Goal: Information Seeking & Learning: Learn about a topic

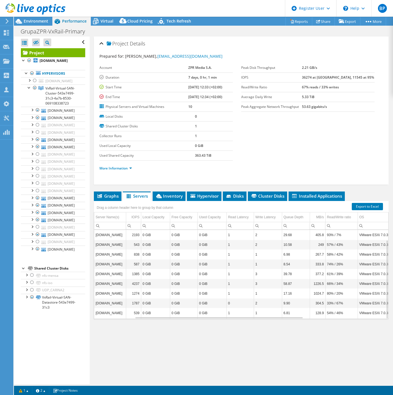
select select "USD"
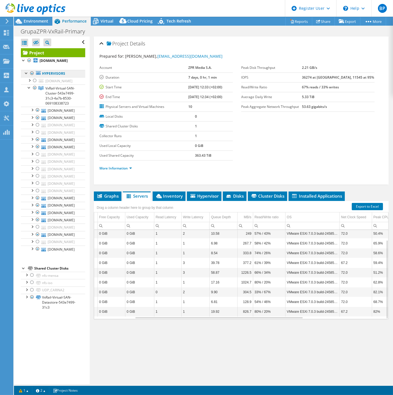
click at [55, 77] on link "Hypervisors" at bounding box center [53, 73] width 64 height 7
click at [121, 168] on link "More Information" at bounding box center [115, 168] width 33 height 5
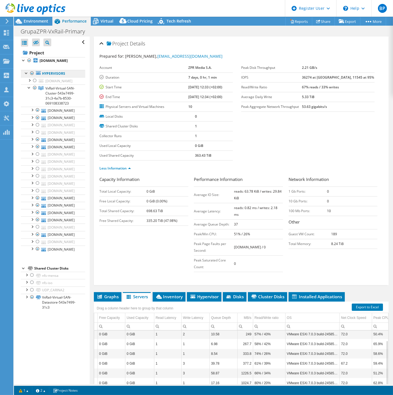
click at [45, 77] on link "Hypervisors" at bounding box center [53, 73] width 64 height 7
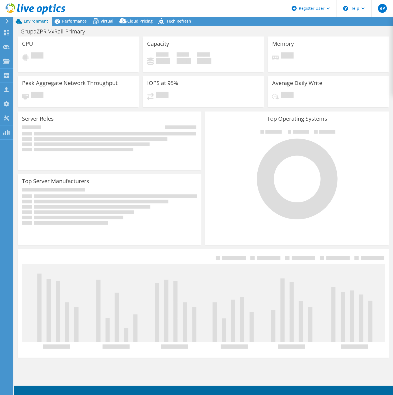
select select "USD"
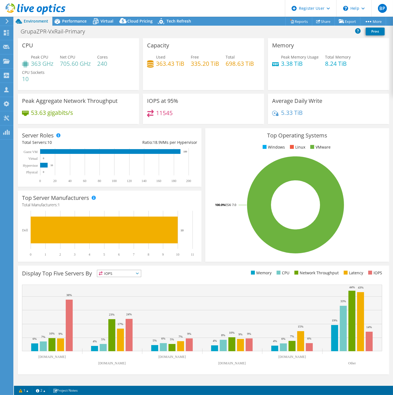
click at [65, 16] on header "BP Dell User Boris Pavlik Boris.Pavlik@Dell.com Dell My Profile Log Out \n Help…" at bounding box center [196, 8] width 393 height 17
click at [65, 19] on span "Performance" at bounding box center [74, 20] width 25 height 5
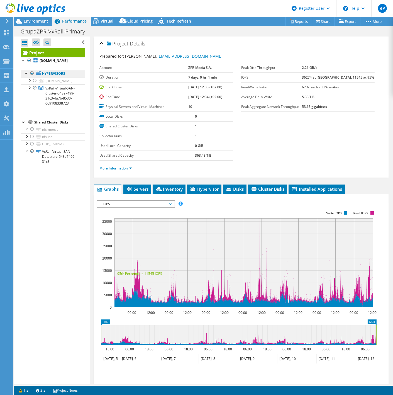
click at [51, 75] on link "Hypervisors" at bounding box center [53, 73] width 64 height 7
click at [51, 77] on link "Hypervisors" at bounding box center [53, 73] width 64 height 7
click at [111, 165] on div "More Information" at bounding box center [240, 168] width 283 height 16
drag, startPoint x: 111, startPoint y: 165, endPoint x: 110, endPoint y: 168, distance: 3.1
click at [110, 168] on link "More Information" at bounding box center [115, 168] width 33 height 5
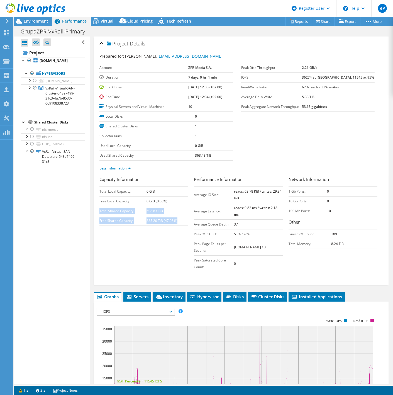
drag, startPoint x: 181, startPoint y: 219, endPoint x: 99, endPoint y: 207, distance: 82.6
click at [99, 207] on tbody "Total Local Capacity: 0 GiB Free Local Capacity: 0 GiB (0.00%) Total Shared Cap…" at bounding box center [143, 205] width 89 height 39
drag, startPoint x: 205, startPoint y: 190, endPoint x: 289, endPoint y: 260, distance: 109.2
click at [289, 260] on div "Capacity Information Total Local Capacity: 0 GiB Free Local Capacity: 0 GiB (0.…" at bounding box center [240, 225] width 283 height 99
drag, startPoint x: 289, startPoint y: 260, endPoint x: 340, endPoint y: 188, distance: 88.2
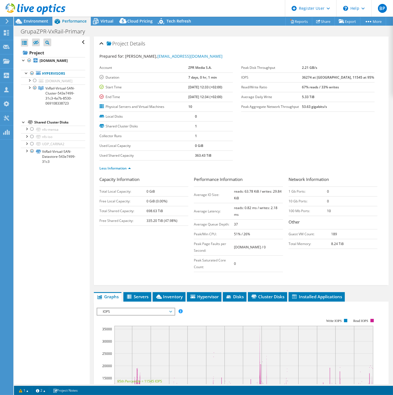
click at [340, 188] on td "0" at bounding box center [352, 191] width 50 height 10
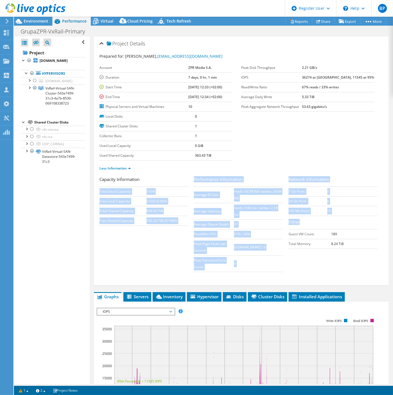
drag, startPoint x: 191, startPoint y: 191, endPoint x: 346, endPoint y: 254, distance: 167.3
click at [346, 254] on div "Capacity Information Total Local Capacity: 0 GiB Free Local Capacity: 0 GiB (0.…" at bounding box center [240, 225] width 283 height 99
click at [259, 266] on td "0" at bounding box center [258, 263] width 49 height 16
drag, startPoint x: 312, startPoint y: 266, endPoint x: 299, endPoint y: 261, distance: 14.1
click at [311, 266] on div "Capacity Information Total Local Capacity: 0 GiB Free Local Capacity: 0 GiB (0.…" at bounding box center [240, 225] width 283 height 99
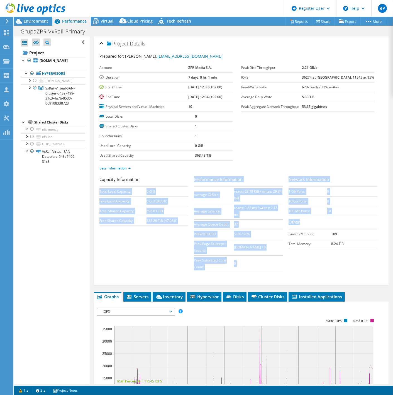
click at [234, 251] on td "[DOMAIN_NAME] / 0" at bounding box center [258, 247] width 49 height 16
click at [223, 187] on td "Average IO Size:" at bounding box center [214, 194] width 40 height 16
click at [254, 234] on td "51% / 26%" at bounding box center [258, 234] width 49 height 10
drag, startPoint x: 226, startPoint y: 211, endPoint x: 341, endPoint y: 255, distance: 122.9
click at [341, 255] on div "Capacity Information Total Local Capacity: 0 GiB Free Local Capacity: 0 GiB (0.…" at bounding box center [240, 225] width 283 height 99
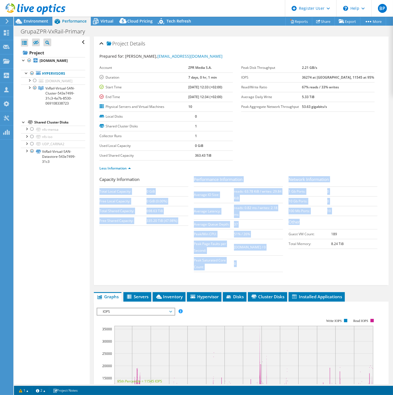
drag, startPoint x: 341, startPoint y: 255, endPoint x: 307, endPoint y: 265, distance: 35.5
click at [307, 265] on div "Capacity Information Total Local Capacity: 0 GiB Free Local Capacity: 0 GiB (0.…" at bounding box center [240, 225] width 283 height 99
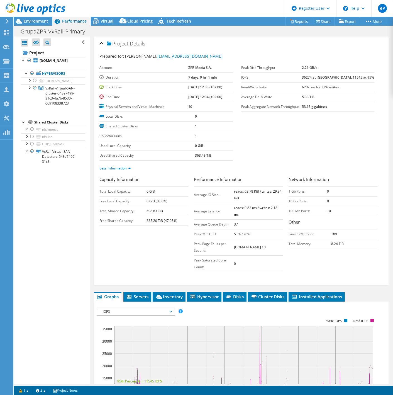
click at [141, 291] on div "Project Details Prepared for: Robert Ślusarek, rslusarek@grupazpr.pl Account ZP…" at bounding box center [241, 285] width 303 height 499
click at [140, 294] on span "Servers" at bounding box center [137, 296] width 22 height 6
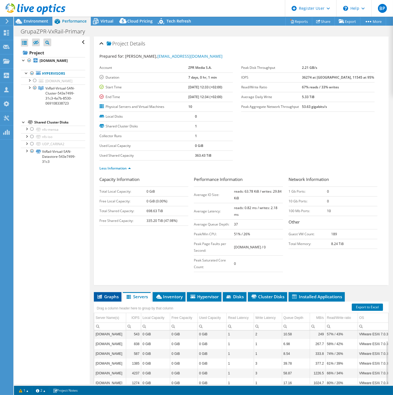
click at [107, 293] on div "Project Details Prepared for: Robert Ślusarek, rslusarek@grupazpr.pl Account ZP…" at bounding box center [241, 238] width 303 height 404
drag, startPoint x: 107, startPoint y: 293, endPoint x: 108, endPoint y: 297, distance: 3.5
click at [108, 297] on span "Graphs" at bounding box center [108, 296] width 22 height 6
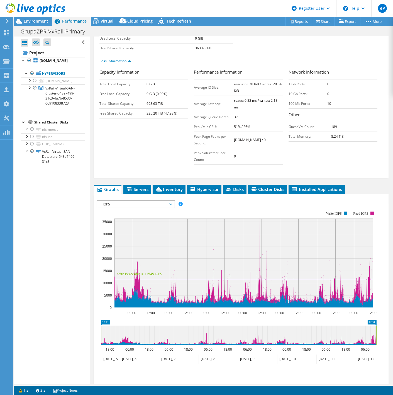
scroll to position [151, 0]
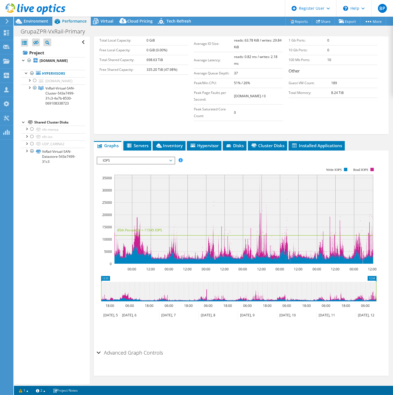
click at [141, 159] on span "IOPS" at bounding box center [136, 160] width 72 height 7
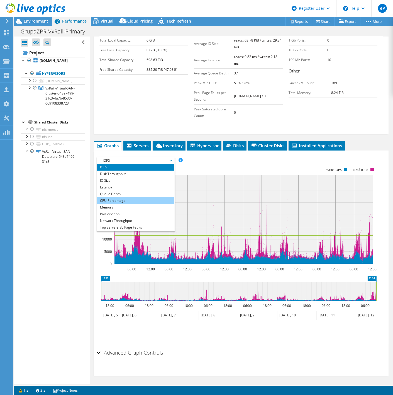
click at [121, 197] on li "CPU Percentage" at bounding box center [135, 200] width 77 height 7
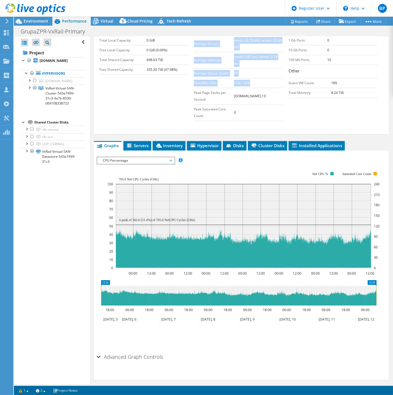
drag, startPoint x: 246, startPoint y: 81, endPoint x: 191, endPoint y: 84, distance: 55.7
click at [191, 84] on div "Capacity Information Total Local Capacity: 0 GiB Free Local Capacity: 0 GiB (0.…" at bounding box center [240, 74] width 283 height 99
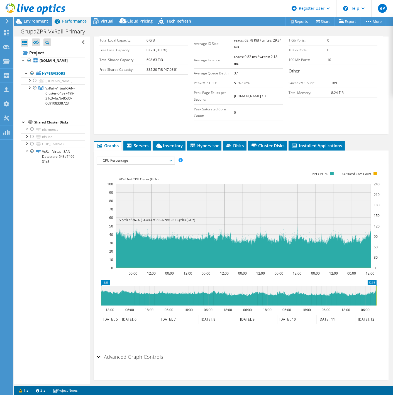
click at [138, 96] on div "Capacity Information Total Local Capacity: 0 GiB Free Local Capacity: 0 GiB (0.…" at bounding box center [240, 74] width 283 height 99
drag, startPoint x: 192, startPoint y: 82, endPoint x: 274, endPoint y: 90, distance: 82.2
click at [274, 90] on tbody "Average IO Size: reads: 63.78 KiB / writes: 29.84 KiB Average Latency: reads: 0…" at bounding box center [238, 77] width 89 height 85
click at [146, 161] on span "CPU Percentage" at bounding box center [136, 160] width 72 height 7
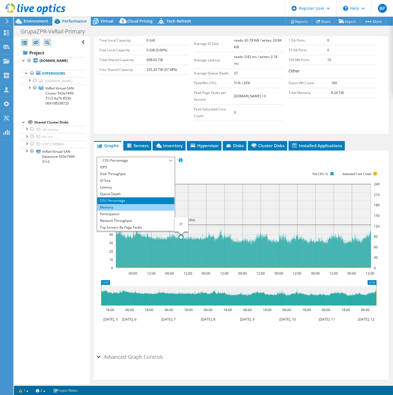
click at [128, 204] on li "Memory" at bounding box center [135, 207] width 77 height 7
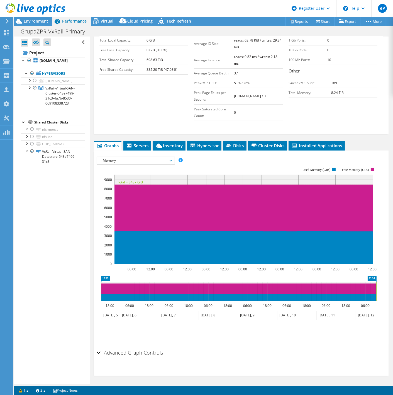
click at [131, 162] on span "Memory" at bounding box center [136, 160] width 72 height 7
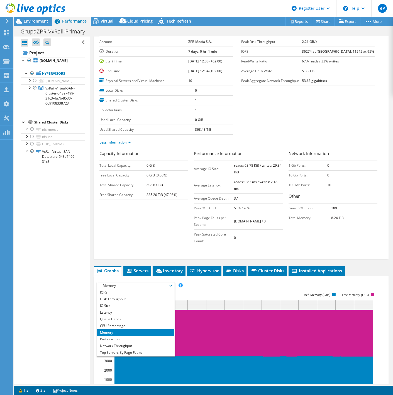
scroll to position [0, 0]
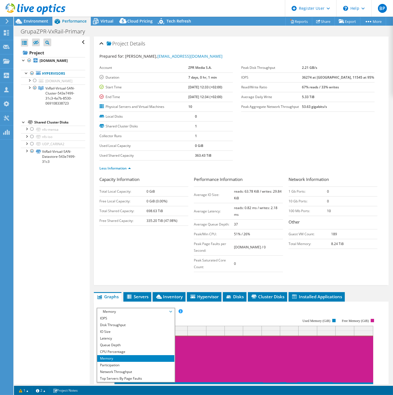
click at [122, 260] on div "Capacity Information Total Local Capacity: 0 GiB Free Local Capacity: 0 GiB (0.…" at bounding box center [240, 225] width 283 height 99
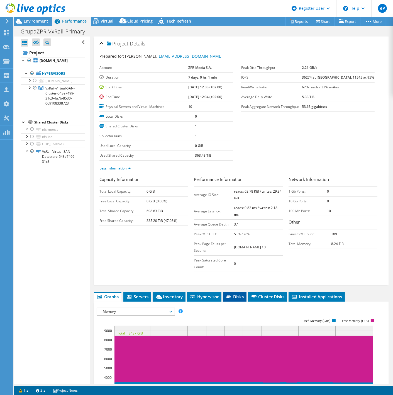
click at [238, 296] on span "Disks" at bounding box center [235, 296] width 18 height 6
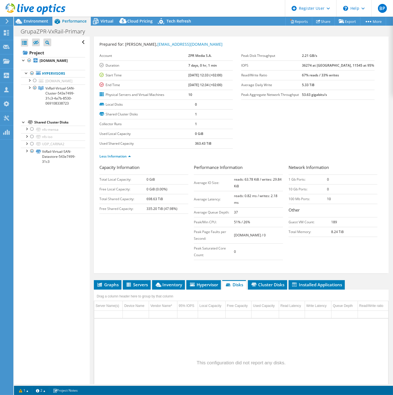
scroll to position [57, 0]
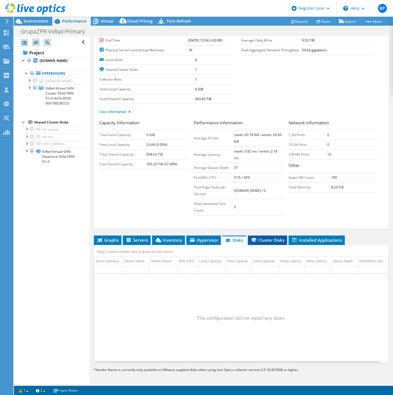
click at [271, 241] on span "Cluster Disks" at bounding box center [268, 240] width 34 height 6
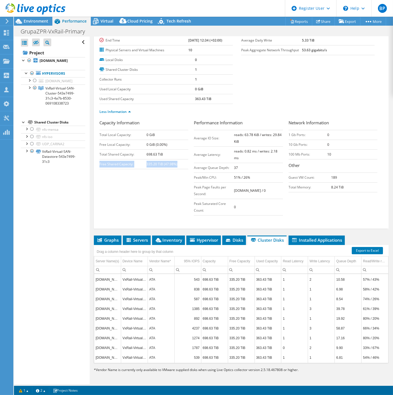
drag, startPoint x: 179, startPoint y: 164, endPoint x: 100, endPoint y: 164, distance: 78.5
click at [100, 164] on tr "Free Shared Capacity: 335.20 TiB (47.98%)" at bounding box center [143, 164] width 89 height 10
copy tr "Free Shared Capacity: 335.20 TiB (47.98%)"
click at [168, 165] on b "335.20 TiB (47.98%)" at bounding box center [161, 163] width 31 height 5
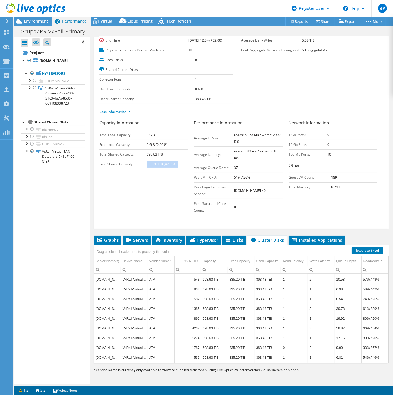
click at [168, 165] on b "335.20 TiB (47.98%)" at bounding box center [161, 163] width 31 height 5
